Goal: Information Seeking & Learning: Learn about a topic

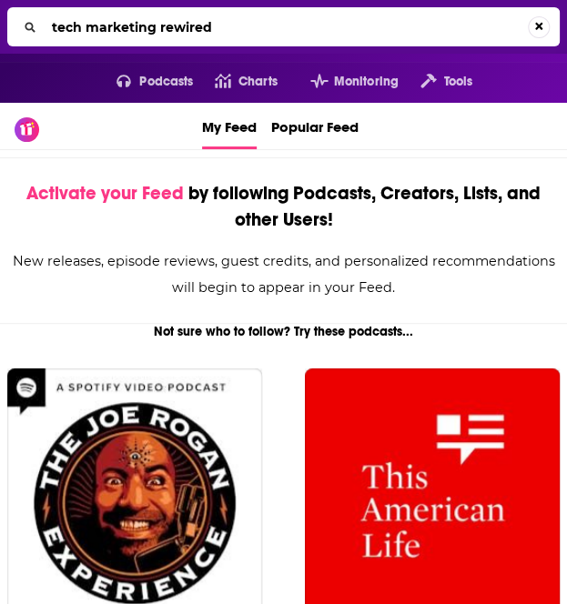
type input "tech marketing rewired"
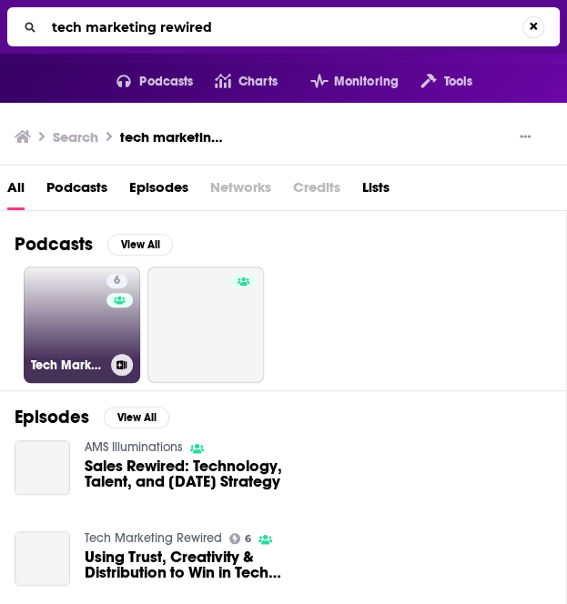
click at [66, 338] on link "6 Tech Marketing Rewired" at bounding box center [82, 325] width 116 height 116
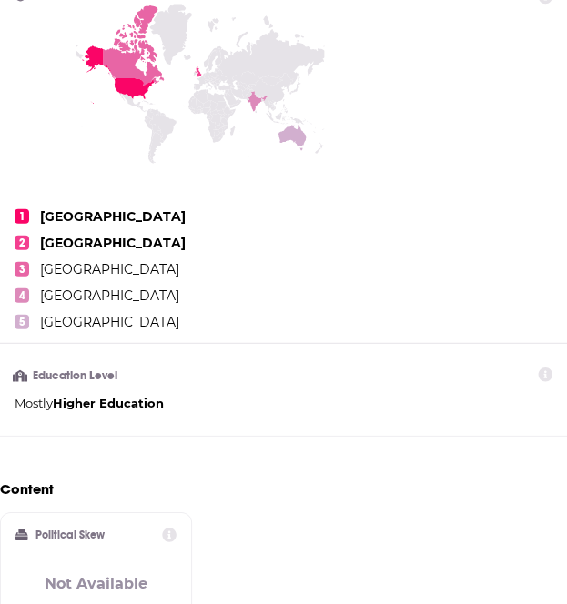
scroll to position [994, 0]
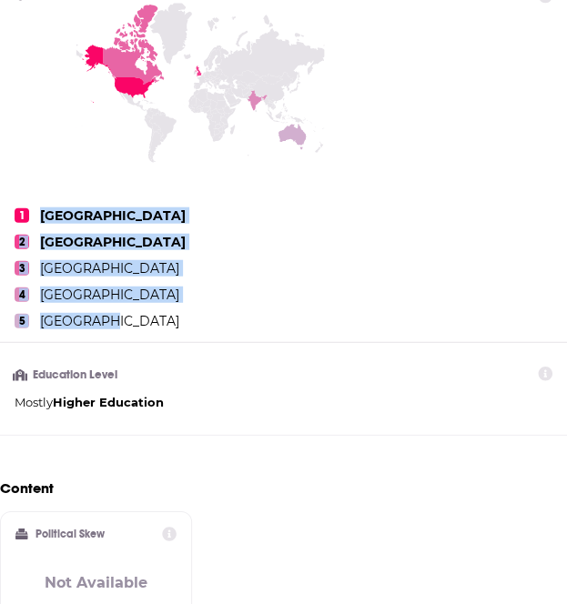
drag, startPoint x: 35, startPoint y: 207, endPoint x: 124, endPoint y: 316, distance: 140.3
click at [124, 316] on ul "1 [GEOGRAPHIC_DATA] 2 [GEOGRAPHIC_DATA] 3 [GEOGRAPHIC_DATA] 4 [GEOGRAPHIC_DATA]…" at bounding box center [276, 275] width 552 height 136
copy ul "United States 2 [GEOGRAPHIC_DATA] 3 [GEOGRAPHIC_DATA] 4 [GEOGRAPHIC_DATA] 5 [GE…"
